Goal: Transaction & Acquisition: Subscribe to service/newsletter

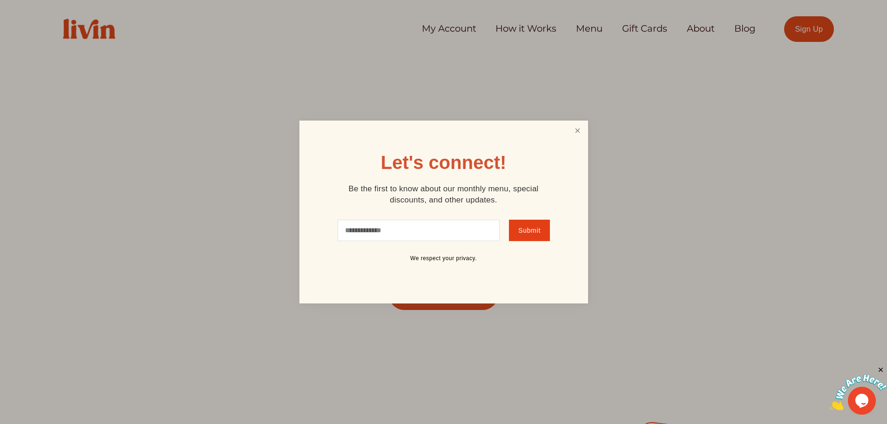
click at [580, 135] on link "Close" at bounding box center [578, 130] width 18 height 17
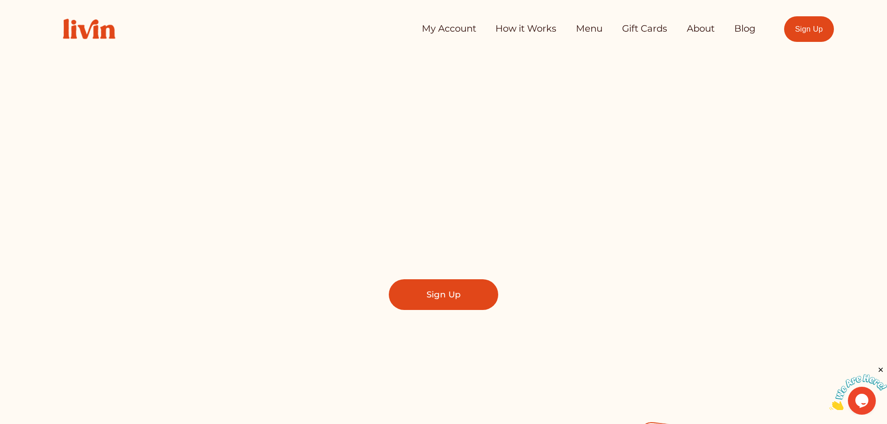
click at [456, 28] on link "My Account" at bounding box center [449, 29] width 55 height 19
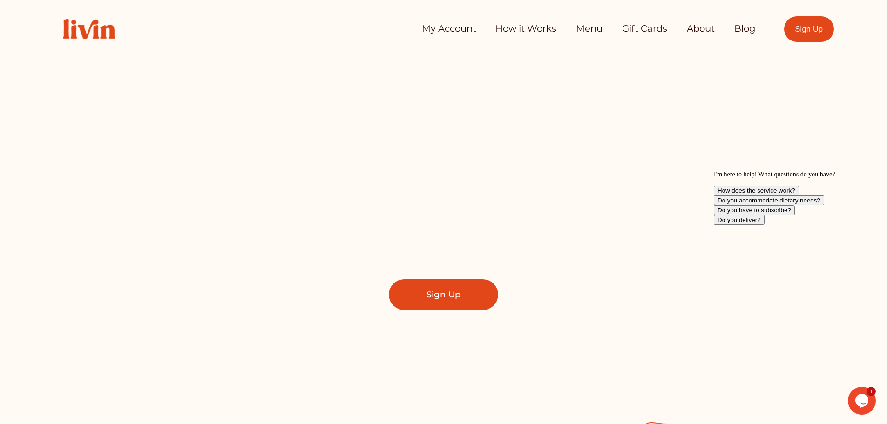
click at [503, 24] on link "How it Works" at bounding box center [526, 29] width 61 height 19
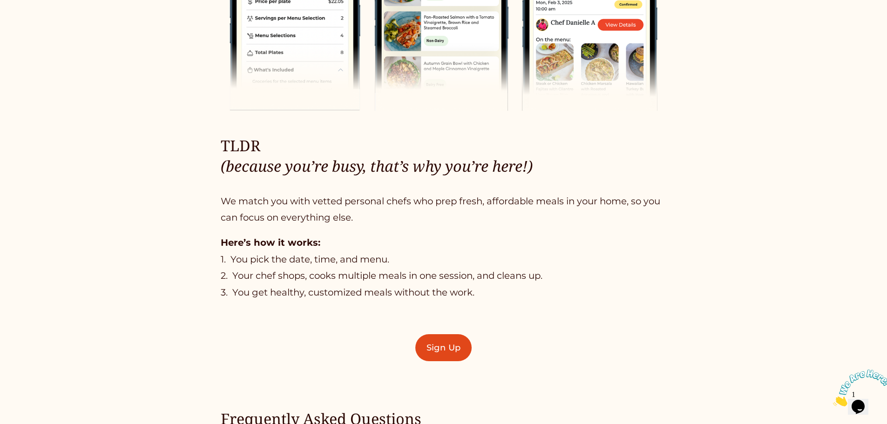
scroll to position [606, 0]
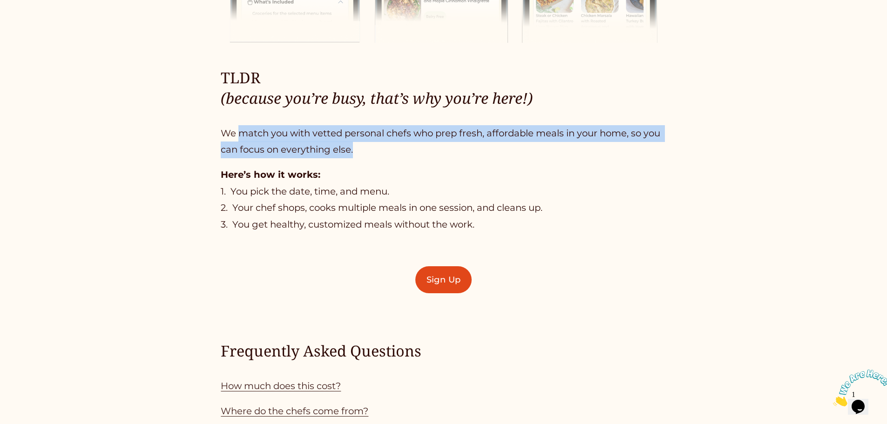
drag, startPoint x: 304, startPoint y: 129, endPoint x: 397, endPoint y: 148, distance: 95.0
click at [397, 148] on p "We match you with vetted personal chefs who prep fresh, affordable meals in you…" at bounding box center [443, 141] width 445 height 33
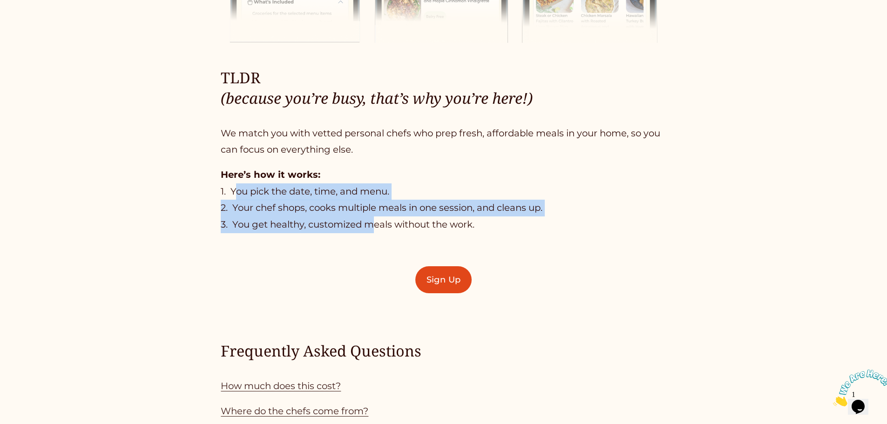
drag, startPoint x: 258, startPoint y: 191, endPoint x: 375, endPoint y: 228, distance: 122.4
click at [375, 228] on p "Here’s how it works: 1. You pick the date, time, and menu. 2. Your chef shops, …" at bounding box center [443, 200] width 445 height 67
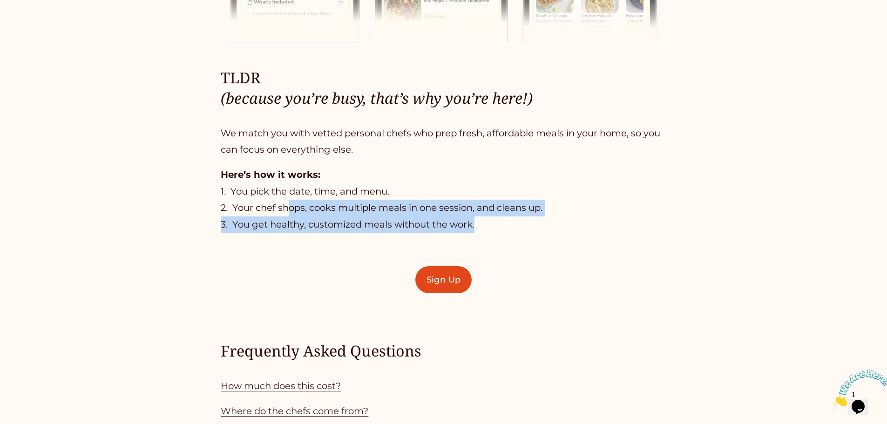
drag, startPoint x: 338, startPoint y: 209, endPoint x: 506, endPoint y: 233, distance: 169.9
click at [506, 233] on p "Here’s how it works: 1. You pick the date, time, and menu. 2. Your chef shops, …" at bounding box center [443, 200] width 445 height 67
click at [481, 227] on p "Here’s how it works: 1. You pick the date, time, and menu. 2. Your chef shops, …" at bounding box center [443, 200] width 445 height 67
drag, startPoint x: 360, startPoint y: 211, endPoint x: 500, endPoint y: 228, distance: 140.7
click at [500, 228] on p "Here’s how it works: 1. You pick the date, time, and menu. 2. Your chef shops, …" at bounding box center [443, 200] width 445 height 67
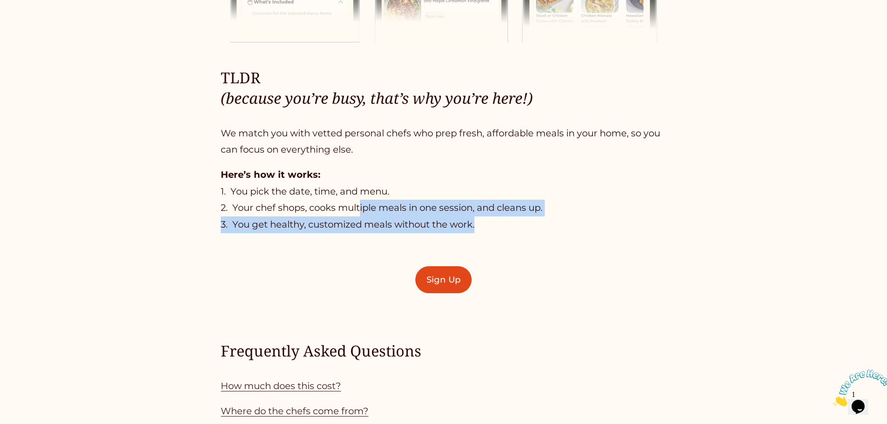
click at [500, 228] on p "Here’s how it works: 1. You pick the date, time, and menu. 2. Your chef shops, …" at bounding box center [443, 200] width 445 height 67
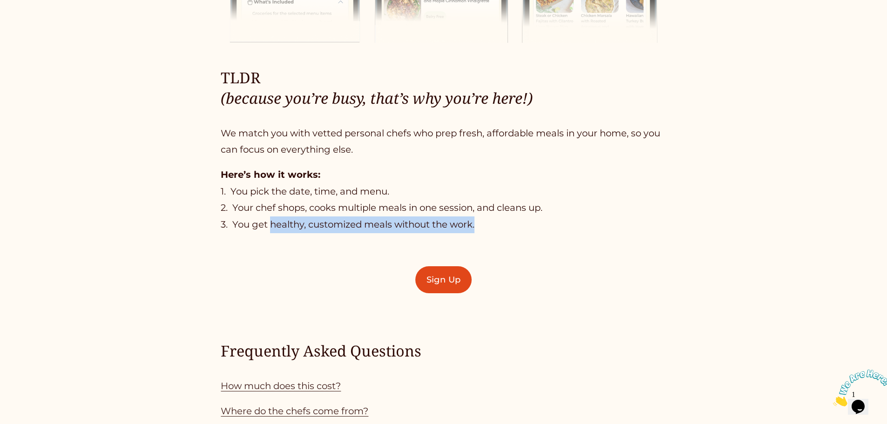
drag, startPoint x: 296, startPoint y: 223, endPoint x: 511, endPoint y: 223, distance: 214.7
click at [511, 223] on p "Here’s how it works: 1. You pick the date, time, and menu. 2. Your chef shops, …" at bounding box center [443, 200] width 445 height 67
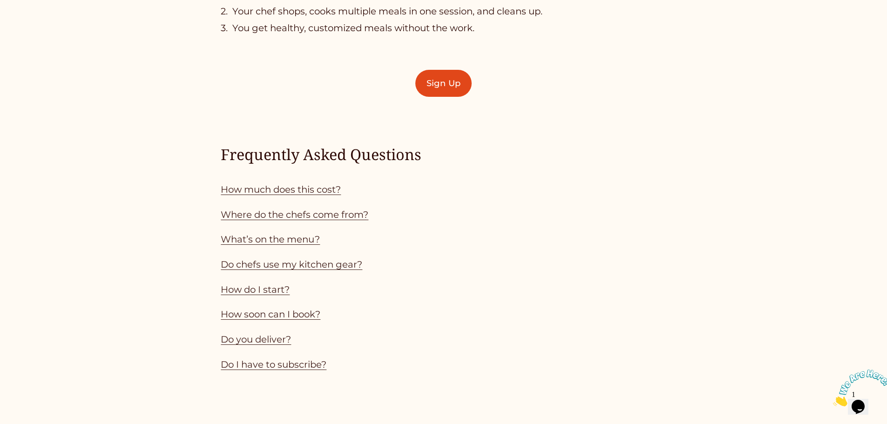
scroll to position [838, 0]
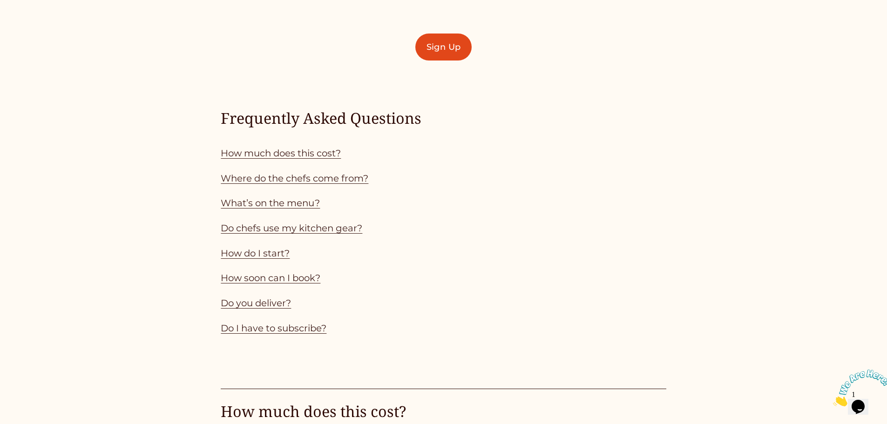
click at [261, 155] on link "How much does this cost?" at bounding box center [281, 153] width 120 height 11
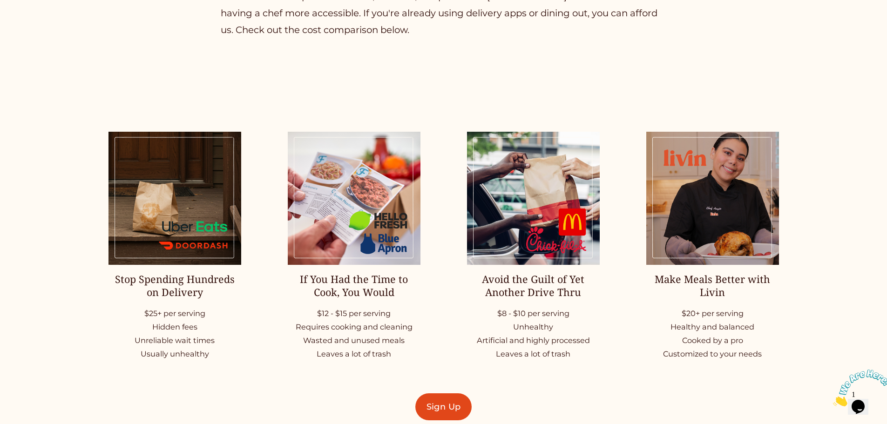
scroll to position [1147, 0]
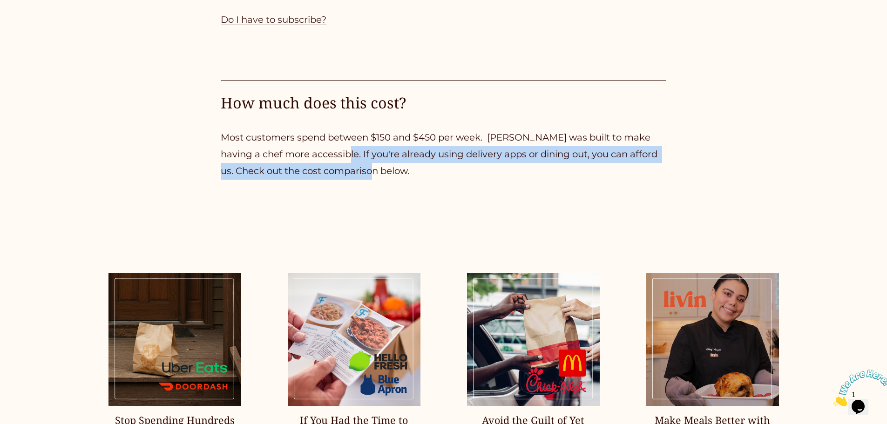
drag, startPoint x: 378, startPoint y: 157, endPoint x: 421, endPoint y: 174, distance: 46.0
click at [421, 174] on p "Most customers spend between $150 and $450 per week. [PERSON_NAME] was built to…" at bounding box center [443, 154] width 445 height 50
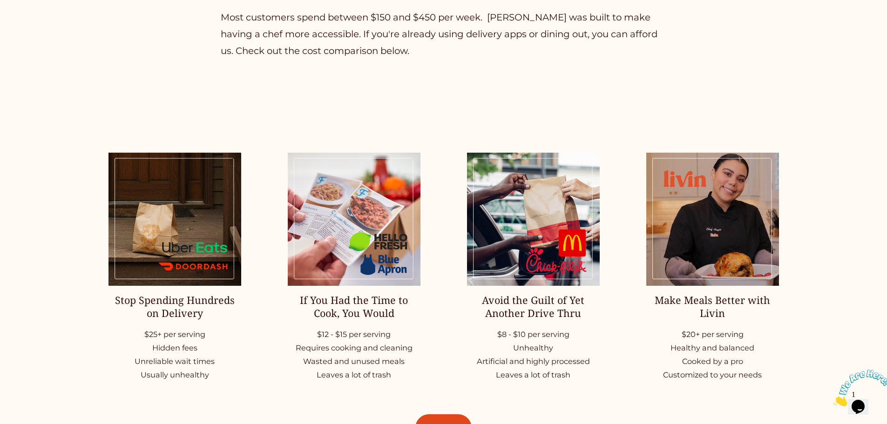
scroll to position [1334, 0]
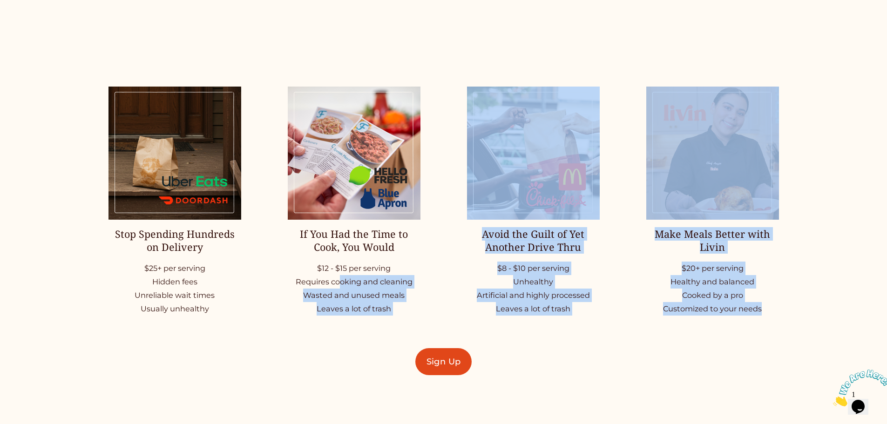
drag, startPoint x: 354, startPoint y: 287, endPoint x: 379, endPoint y: 324, distance: 44.3
click at [387, 319] on div "Stop Spending Hundreds on Delivery $25+ per serving Hidden fees Unreliable wait…" at bounding box center [443, 231] width 887 height 348
click at [355, 341] on div "Stop Spending Hundreds on Delivery $25+ per serving Hidden fees Unreliable wait…" at bounding box center [443, 231] width 887 height 348
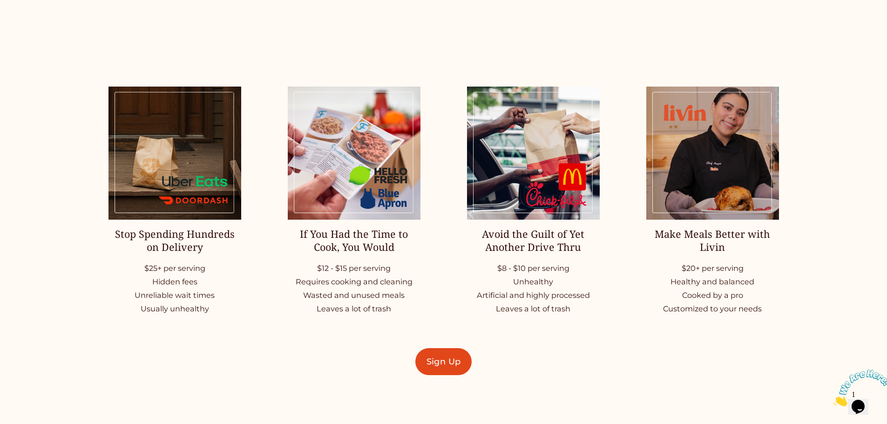
click at [345, 330] on div "Stop Spending Hundreds on Delivery $25+ per serving Hidden fees Unreliable wait…" at bounding box center [443, 231] width 887 height 348
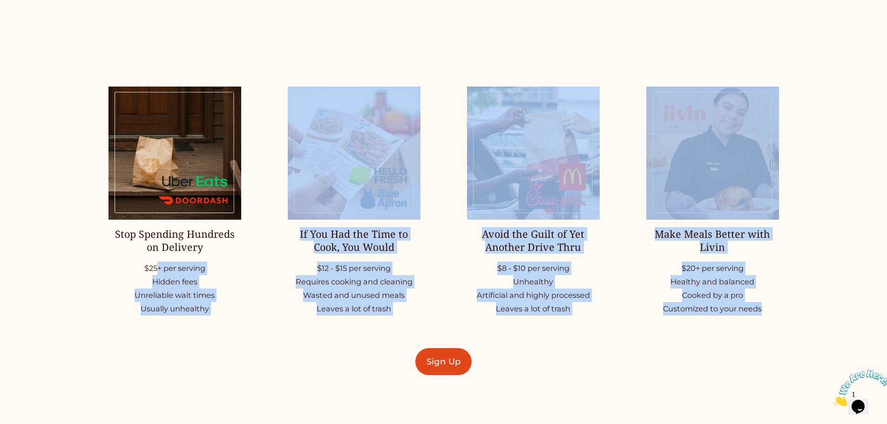
drag, startPoint x: 163, startPoint y: 271, endPoint x: 186, endPoint y: 328, distance: 61.2
click at [200, 321] on div "Stop Spending Hundreds on Delivery $25+ per serving Hidden fees Unreliable wait…" at bounding box center [443, 231] width 887 height 348
click at [167, 329] on div "Stop Spending Hundreds on Delivery $25+ per serving Hidden fees Unreliable wait…" at bounding box center [443, 231] width 887 height 348
click at [192, 311] on p "$25+ per serving Hidden fees Unreliable wait times Usually unhealthy" at bounding box center [175, 289] width 133 height 55
click at [314, 286] on p "$12 - $15 per serving Requires cooking and cleaning Wasted and unused meals Lea…" at bounding box center [354, 289] width 133 height 55
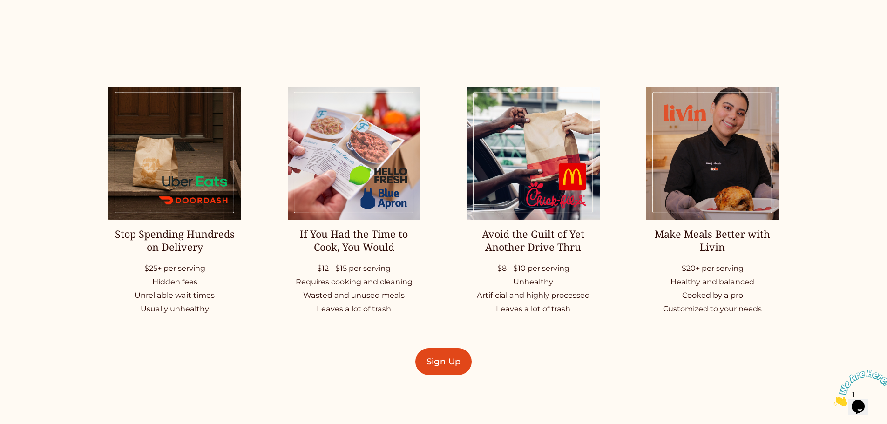
click at [426, 364] on link "Sign Up" at bounding box center [444, 361] width 56 height 27
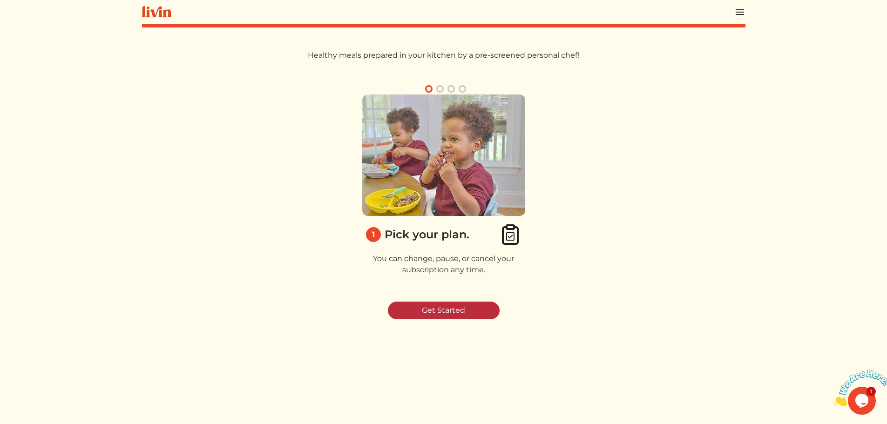
click at [453, 308] on link "Get Started" at bounding box center [444, 311] width 112 height 18
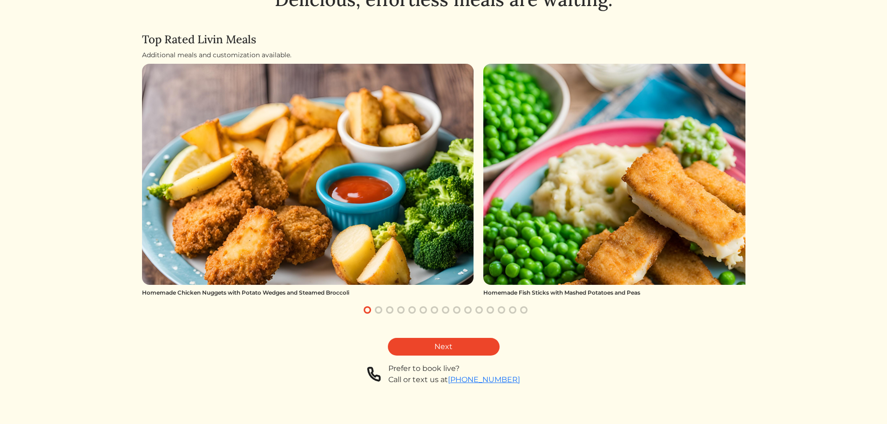
scroll to position [54, 0]
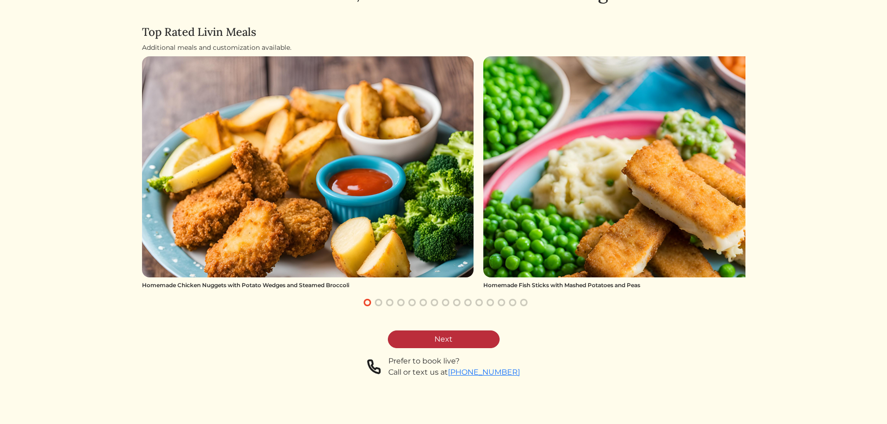
click at [457, 338] on link "Next" at bounding box center [444, 340] width 112 height 18
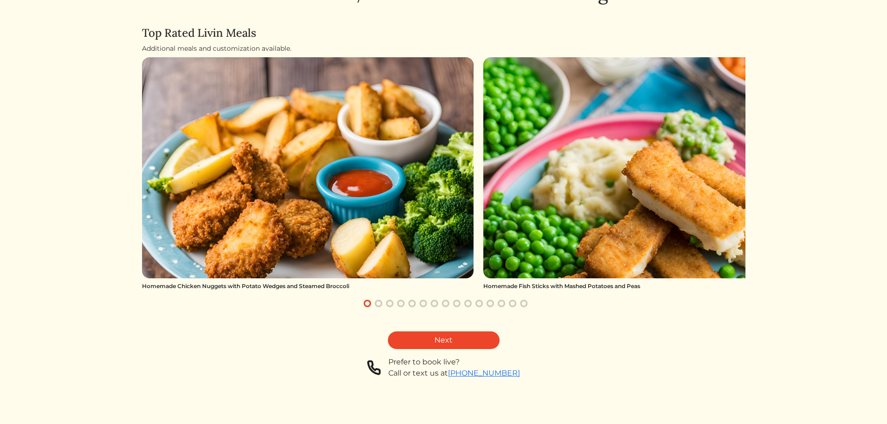
scroll to position [54, 0]
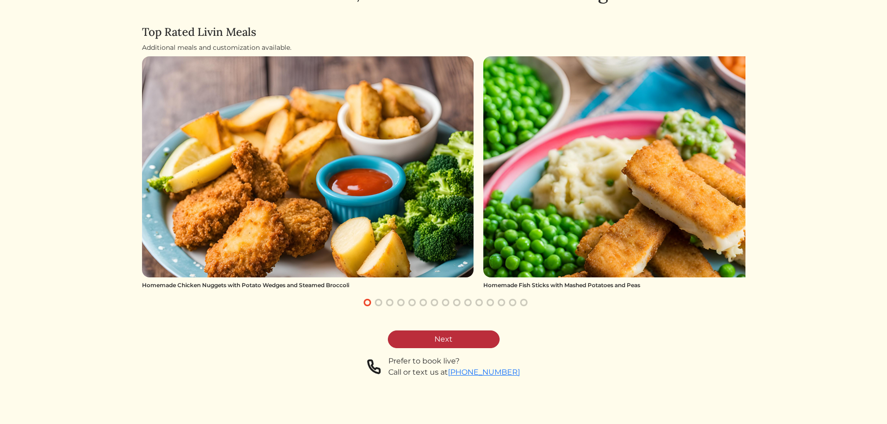
click at [436, 344] on link "Next" at bounding box center [444, 340] width 112 height 18
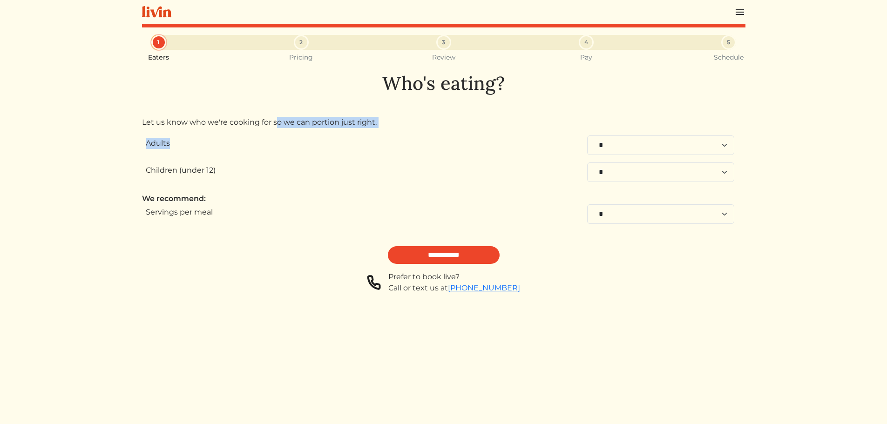
drag, startPoint x: 277, startPoint y: 125, endPoint x: 404, endPoint y: 133, distance: 127.4
click at [404, 133] on div "**********" at bounding box center [444, 183] width 604 height 222
click at [702, 175] on select "* * * * * * * * * * **" at bounding box center [660, 173] width 147 height 20
select select "*"
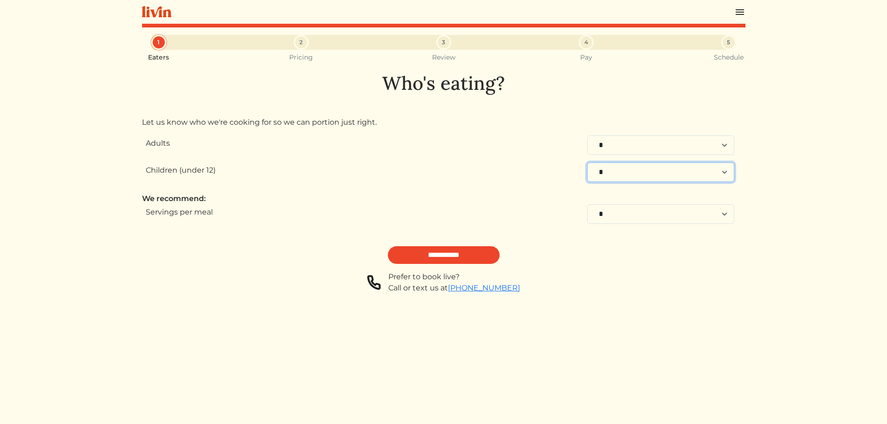
click at [587, 163] on select "* * * * * * * * * * **" at bounding box center [660, 173] width 147 height 20
select select "*"
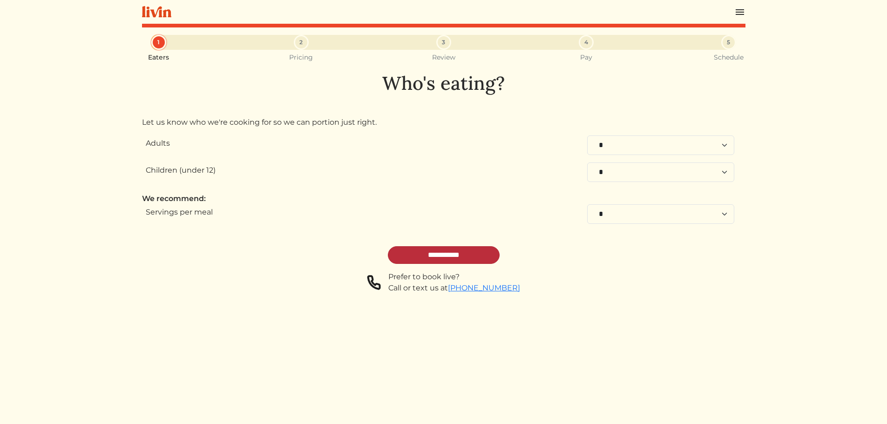
click at [482, 254] on input "**********" at bounding box center [444, 255] width 112 height 18
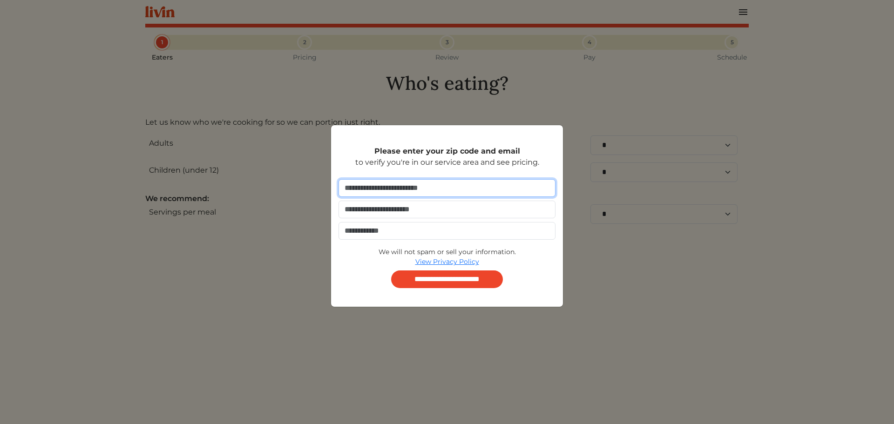
click at [439, 191] on input "number" at bounding box center [447, 188] width 217 height 18
type input "*****"
type input "**********"
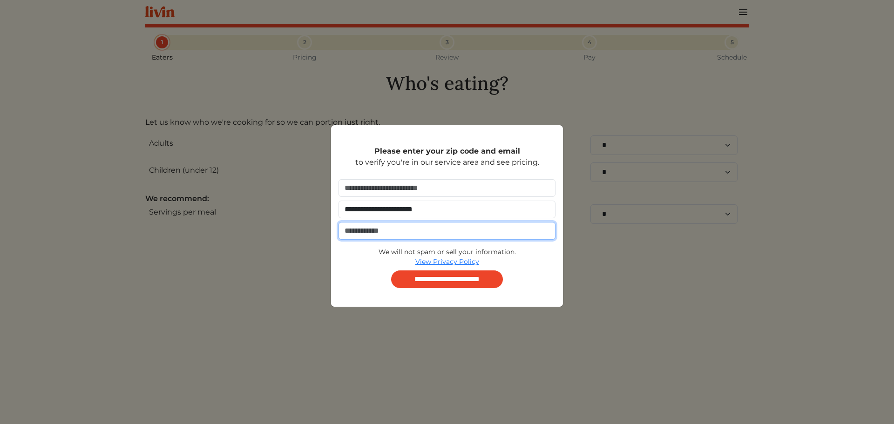
type input "**********"
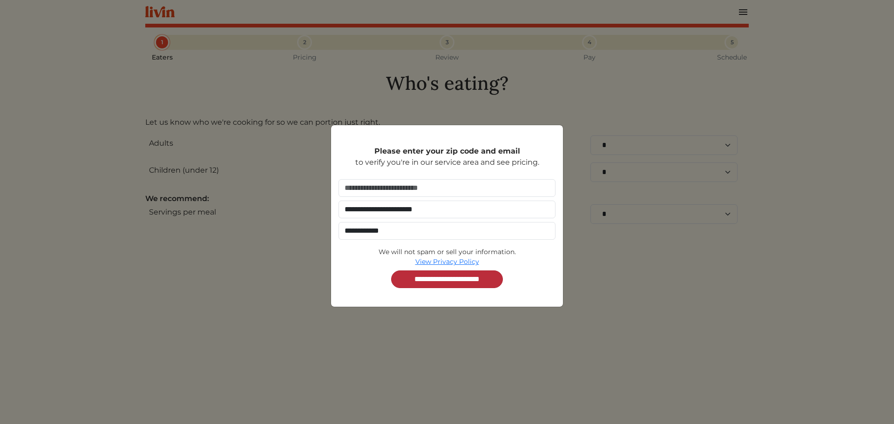
click at [441, 279] on input "**********" at bounding box center [447, 280] width 112 height 18
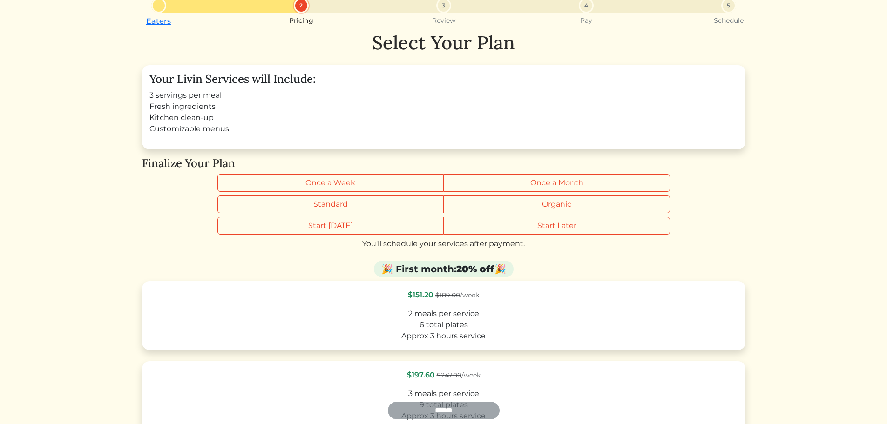
scroll to position [93, 0]
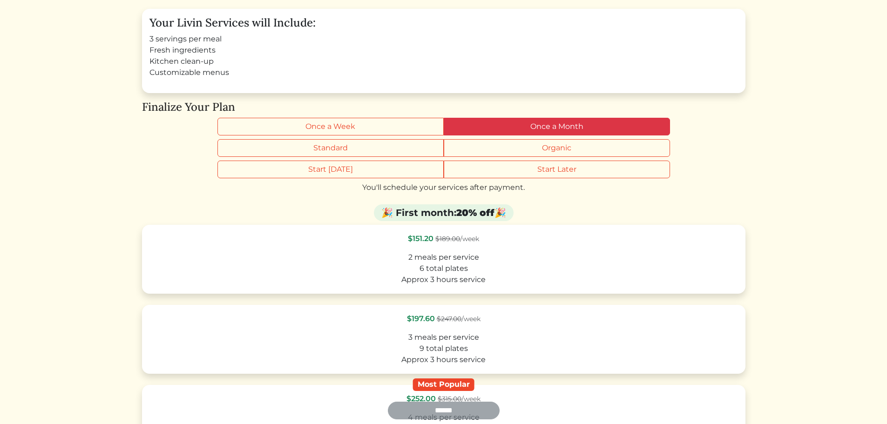
click at [534, 127] on label "Once a Month" at bounding box center [557, 127] width 226 height 18
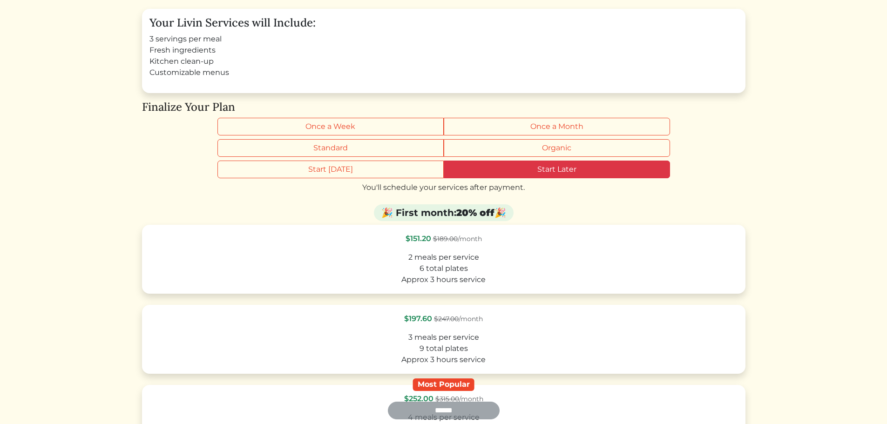
click at [491, 175] on label "Start Later" at bounding box center [557, 170] width 226 height 18
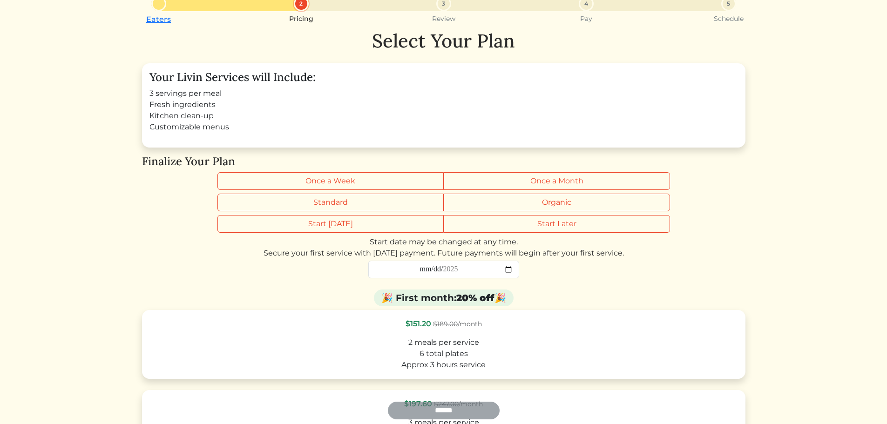
scroll to position [0, 0]
